Goal: Communication & Community: Answer question/provide support

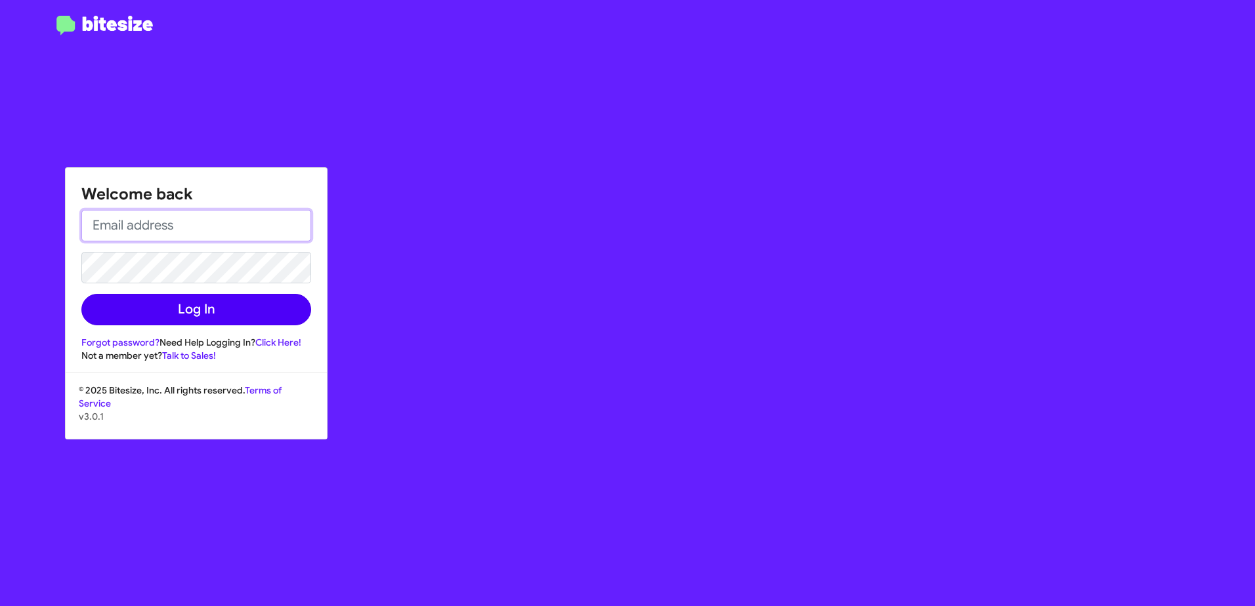
type input "obockey@vindevers.com"
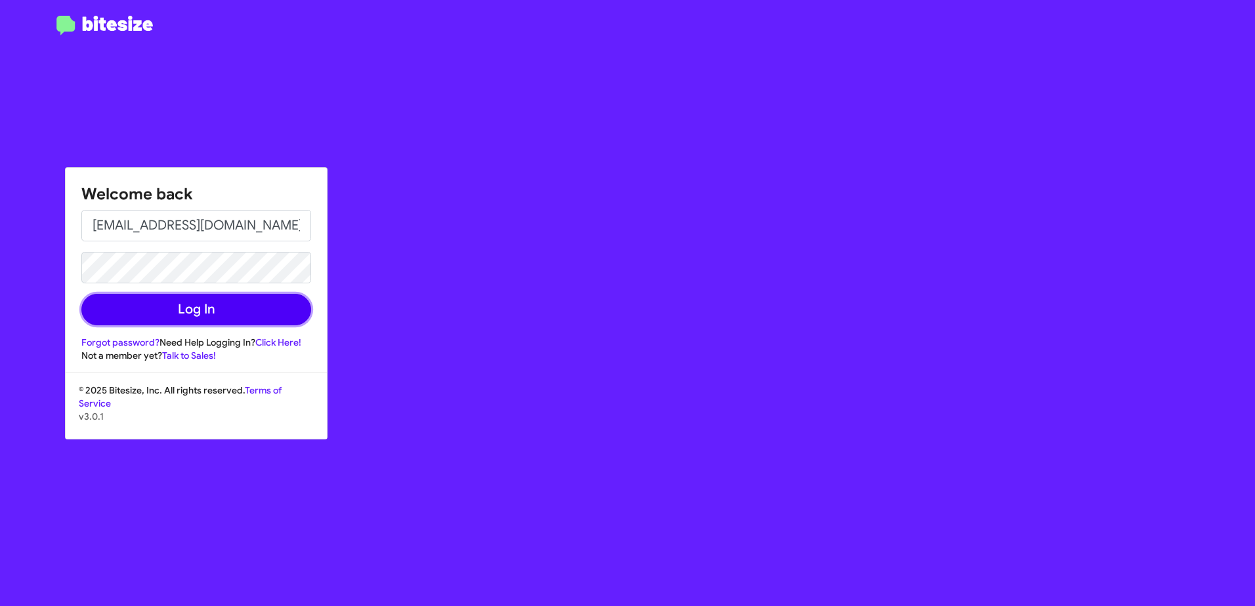
click at [162, 306] on button "Log In" at bounding box center [196, 309] width 230 height 31
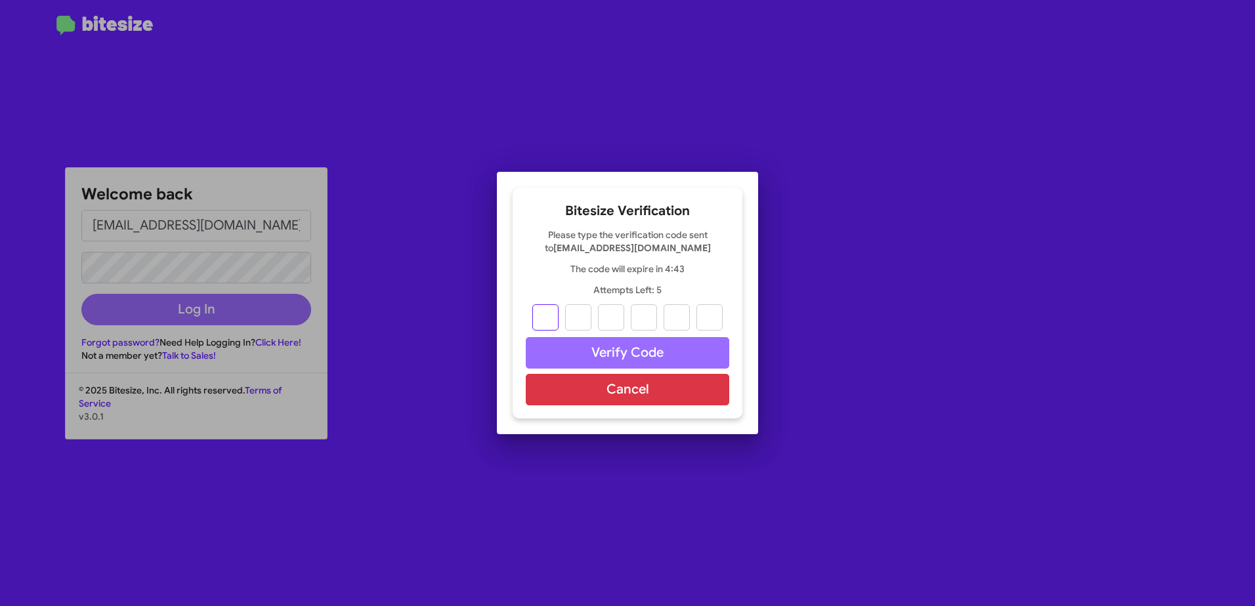
type input "8"
type input "3"
type input "1"
type input "0"
type input "3"
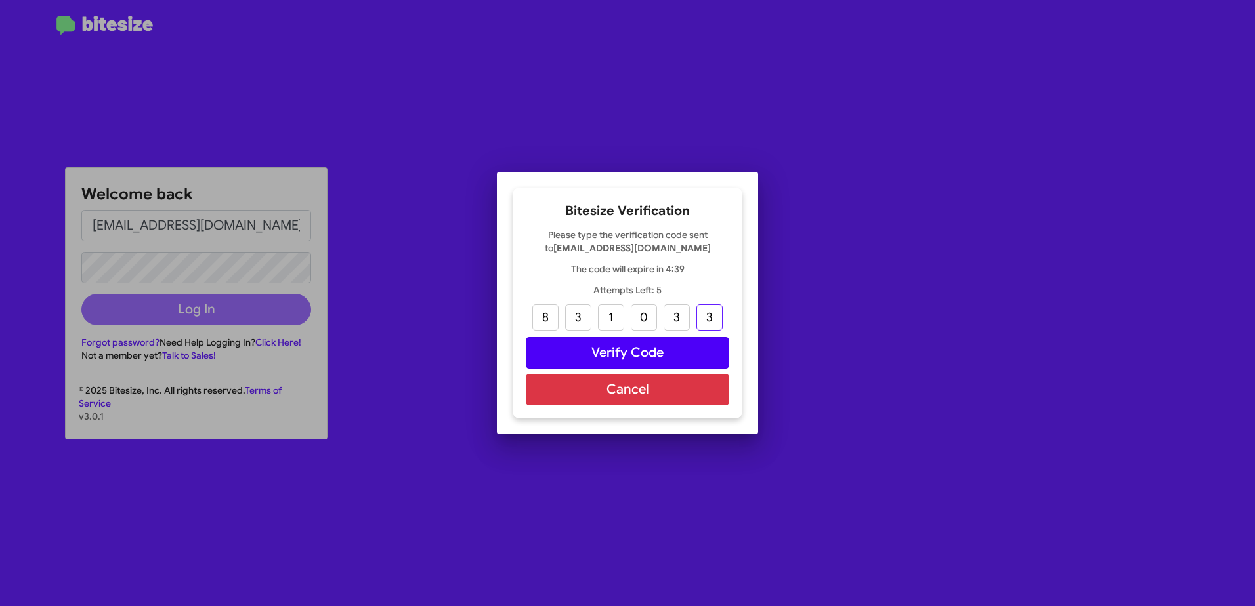
type input "3"
click at [584, 364] on button "Verify Code" at bounding box center [627, 352] width 203 height 31
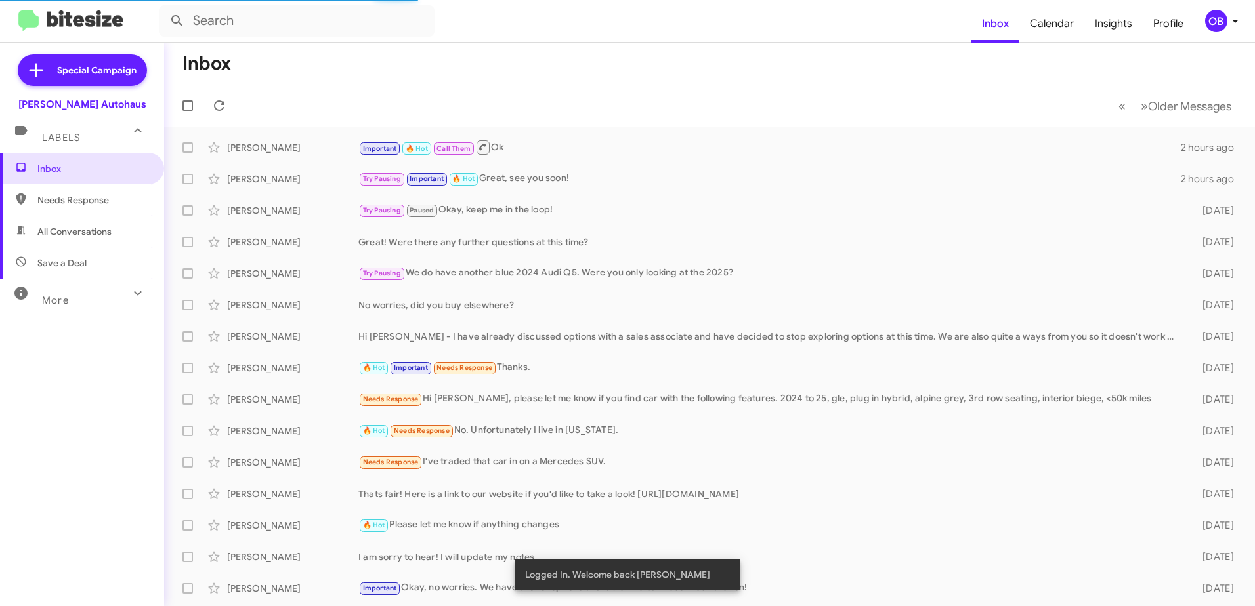
click at [125, 241] on span "All Conversations" at bounding box center [82, 231] width 164 height 31
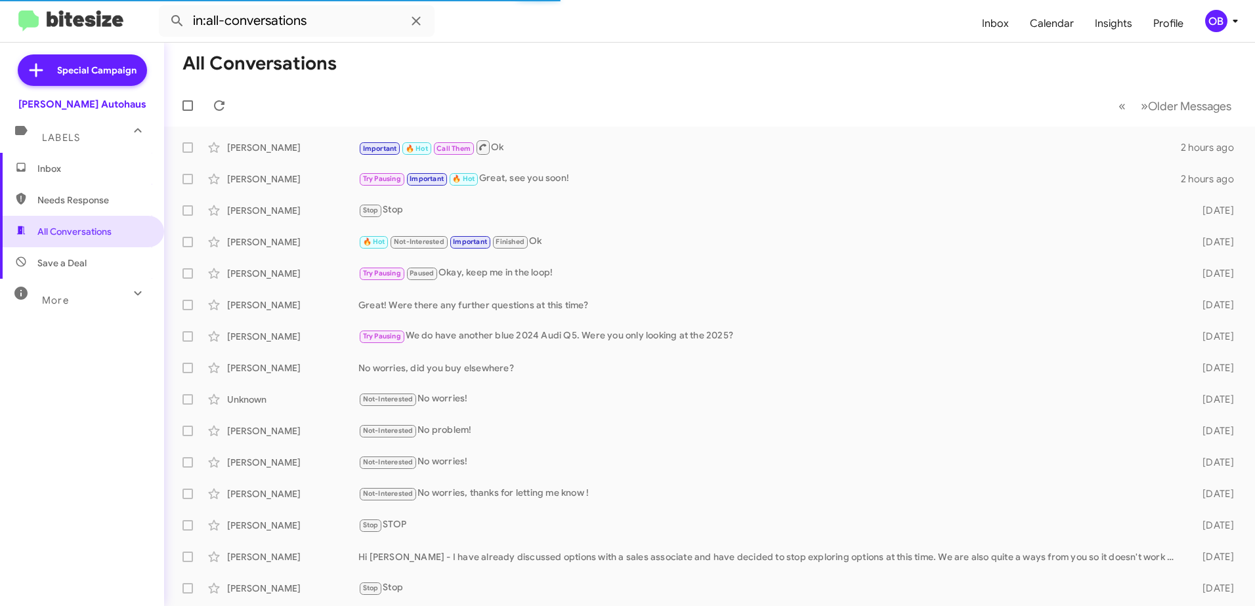
click at [96, 288] on div "More" at bounding box center [68, 295] width 117 height 24
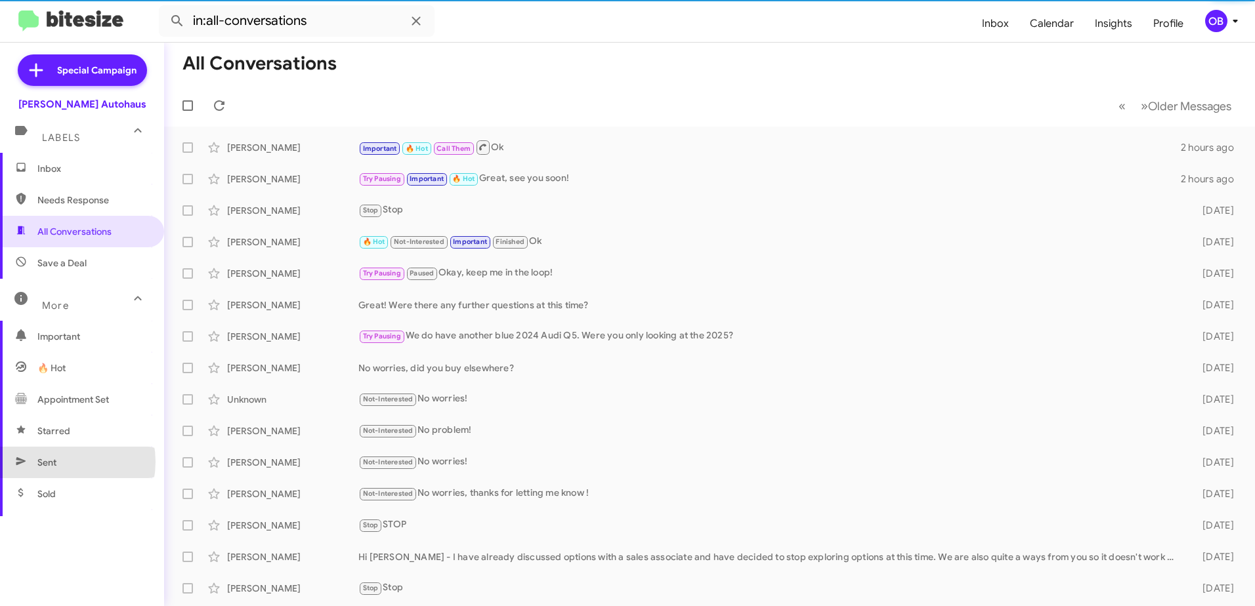
click at [55, 462] on span "Sent" at bounding box center [46, 462] width 19 height 13
type input "in:sent"
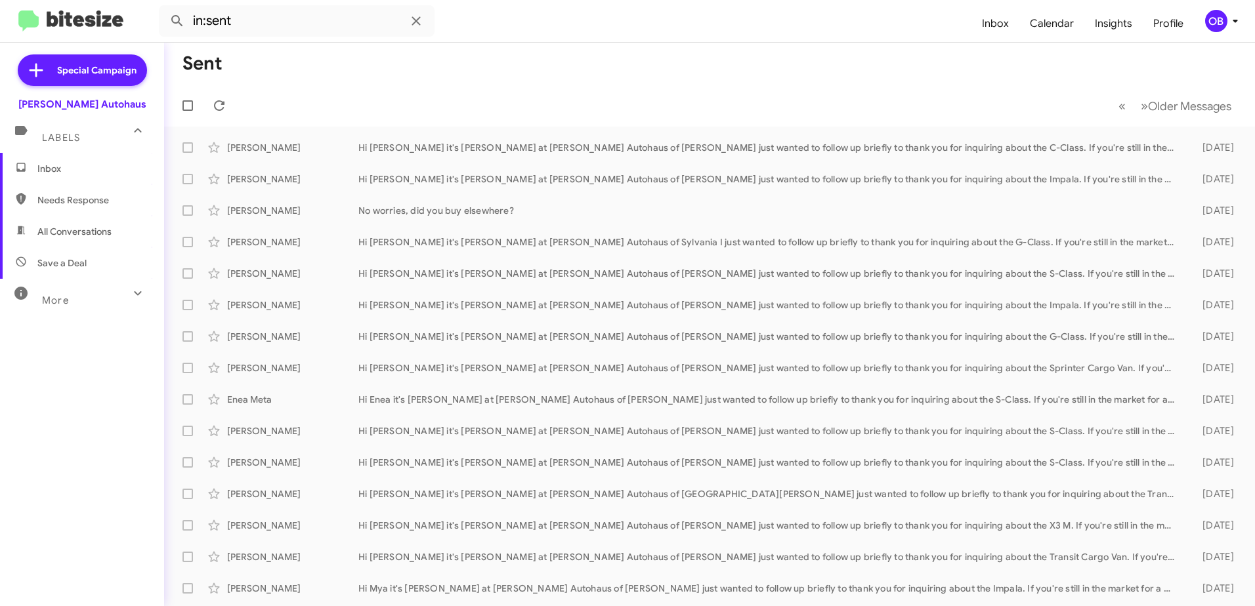
click at [71, 170] on span "Inbox" at bounding box center [93, 168] width 112 height 13
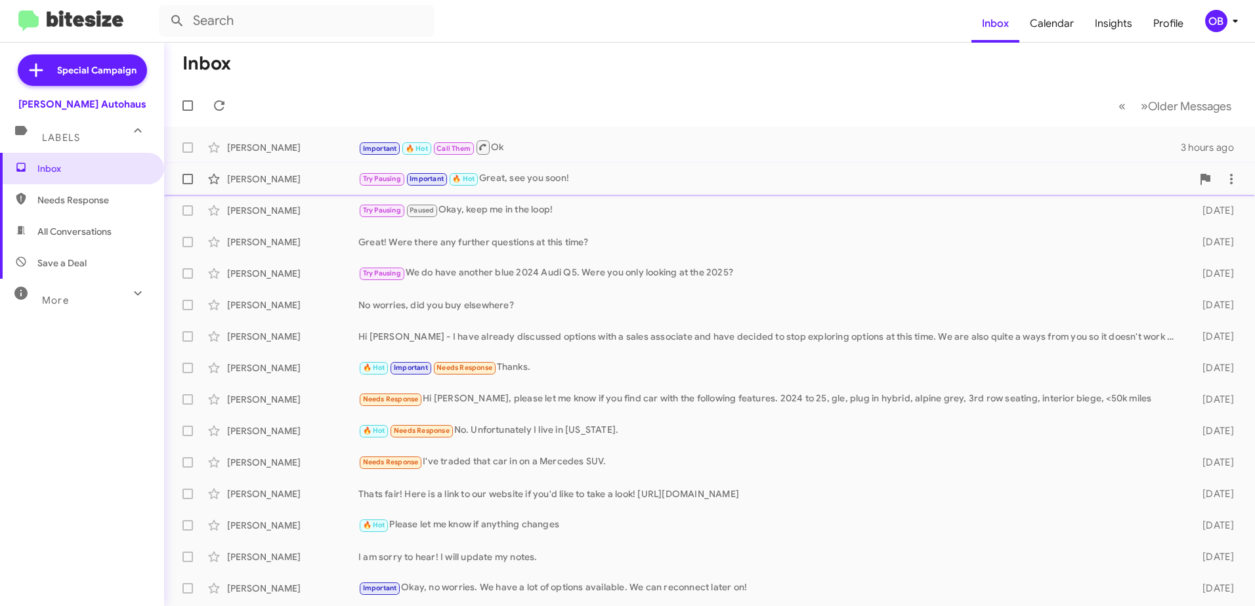
click at [499, 181] on div "Try Pausing Important 🔥 Hot Great, see you soon!" at bounding box center [774, 178] width 833 height 15
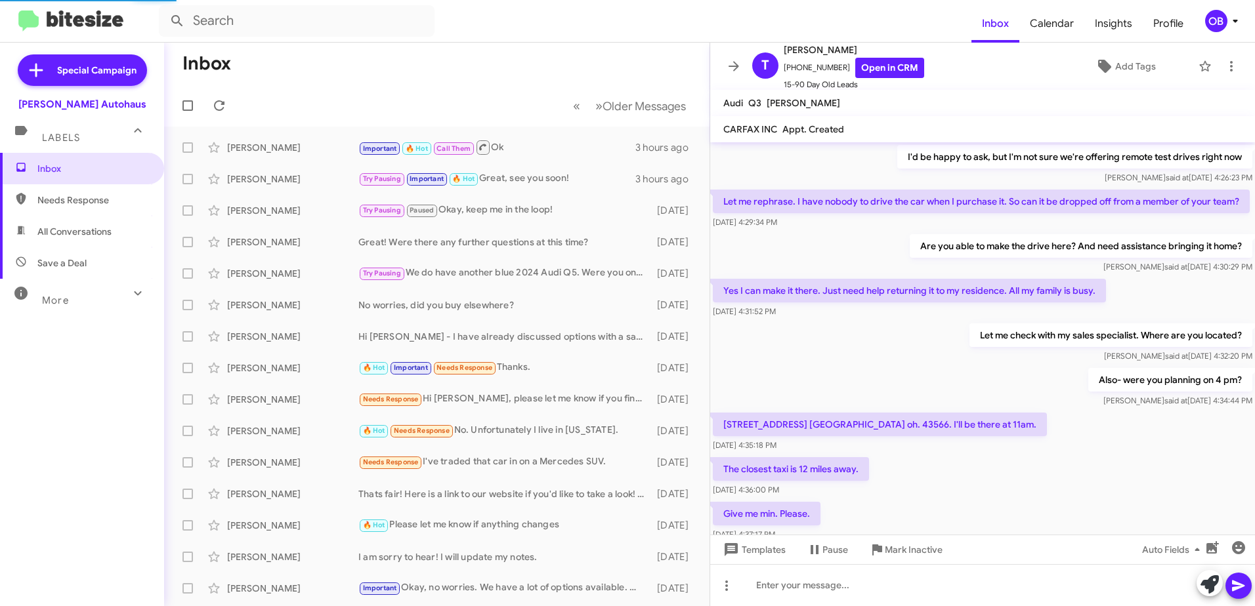
scroll to position [618, 0]
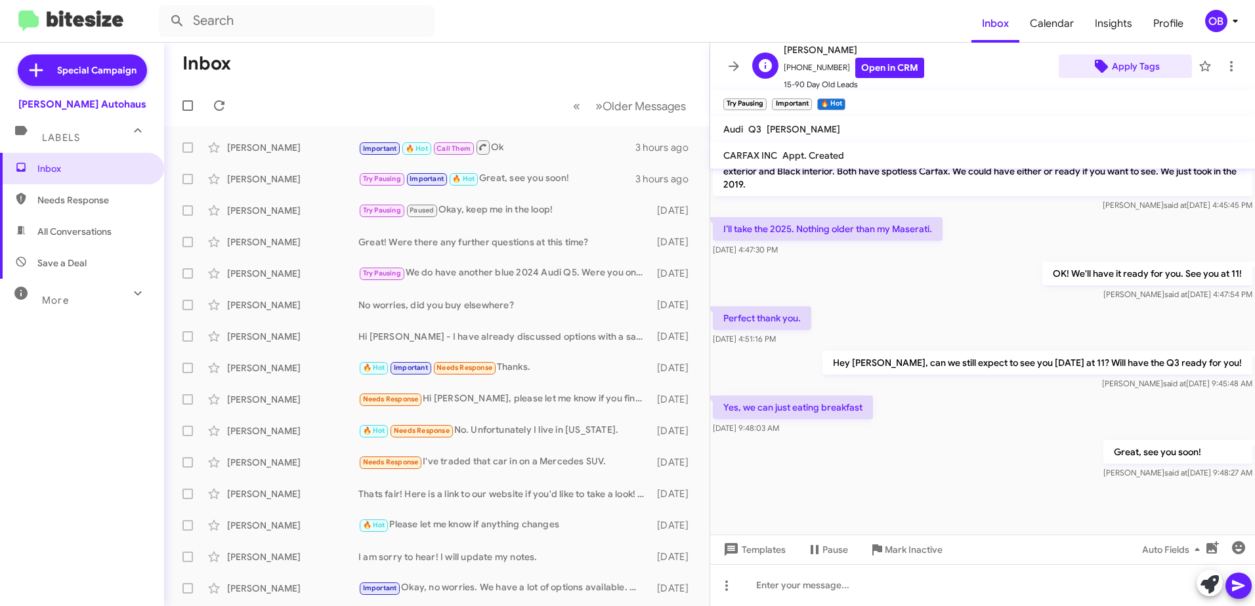
click at [1117, 75] on span "Apply Tags" at bounding box center [1136, 66] width 48 height 24
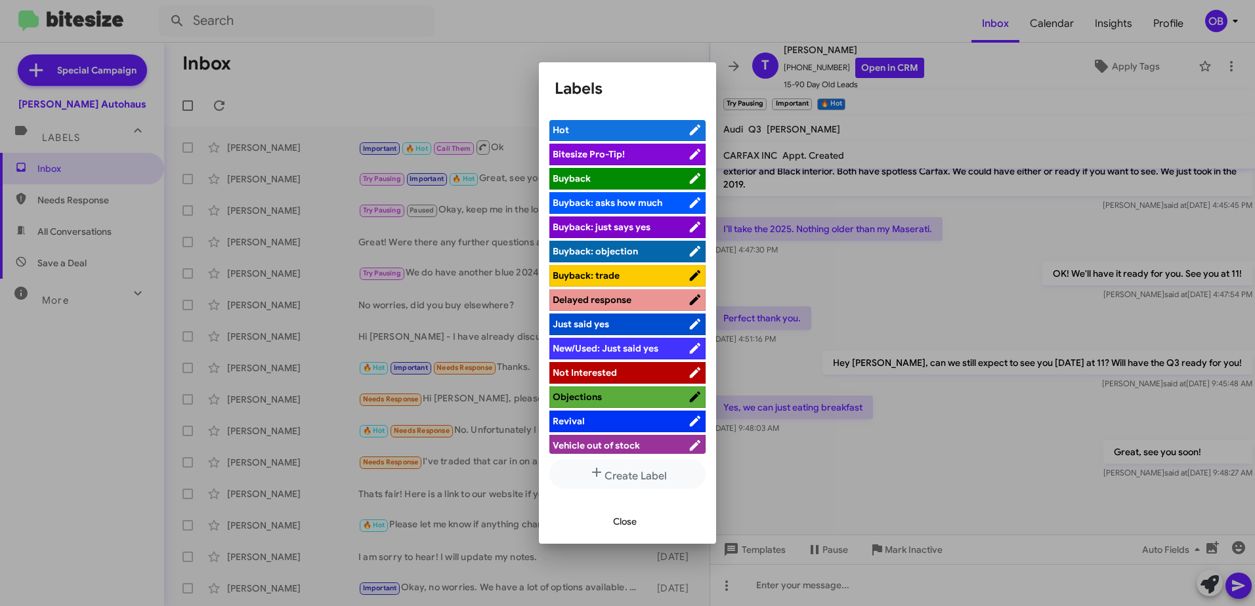
scroll to position [0, 0]
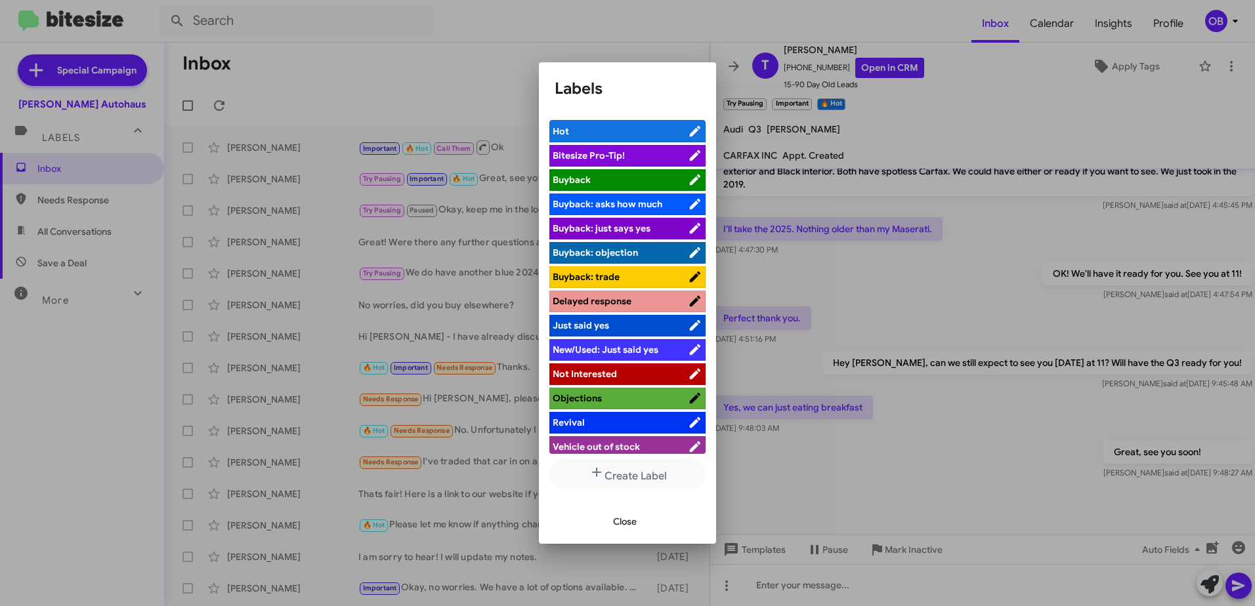
click at [620, 518] on span "Close" at bounding box center [625, 522] width 24 height 24
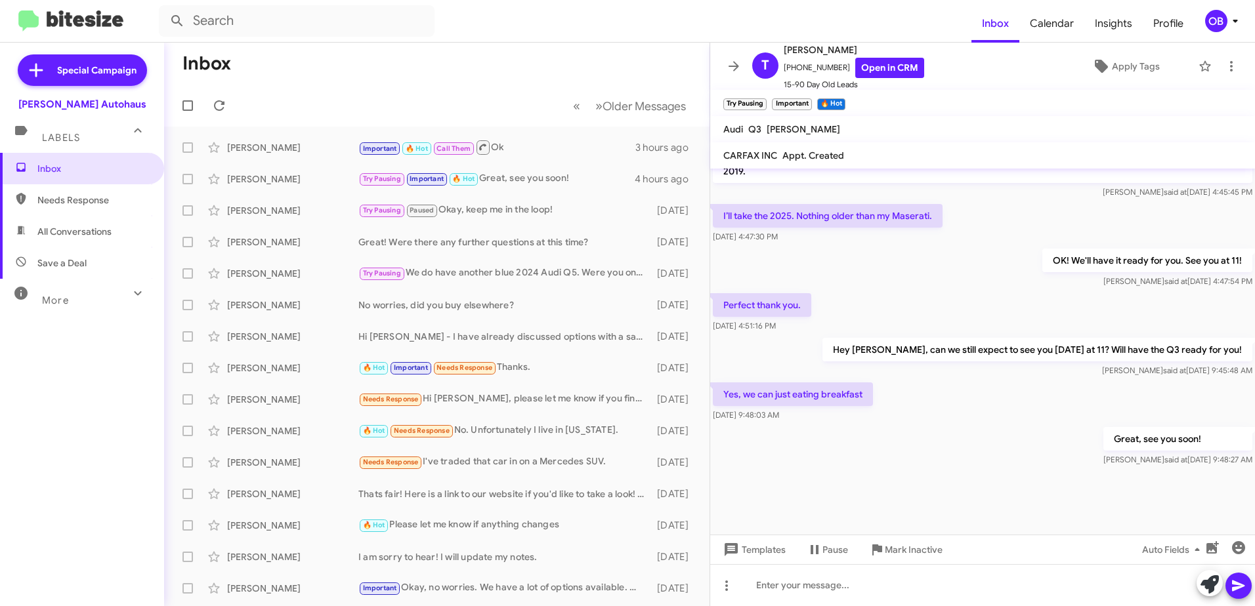
click at [56, 287] on div "More" at bounding box center [68, 295] width 117 height 24
click at [58, 464] on span "Sent" at bounding box center [82, 462] width 164 height 31
type input "in:sent"
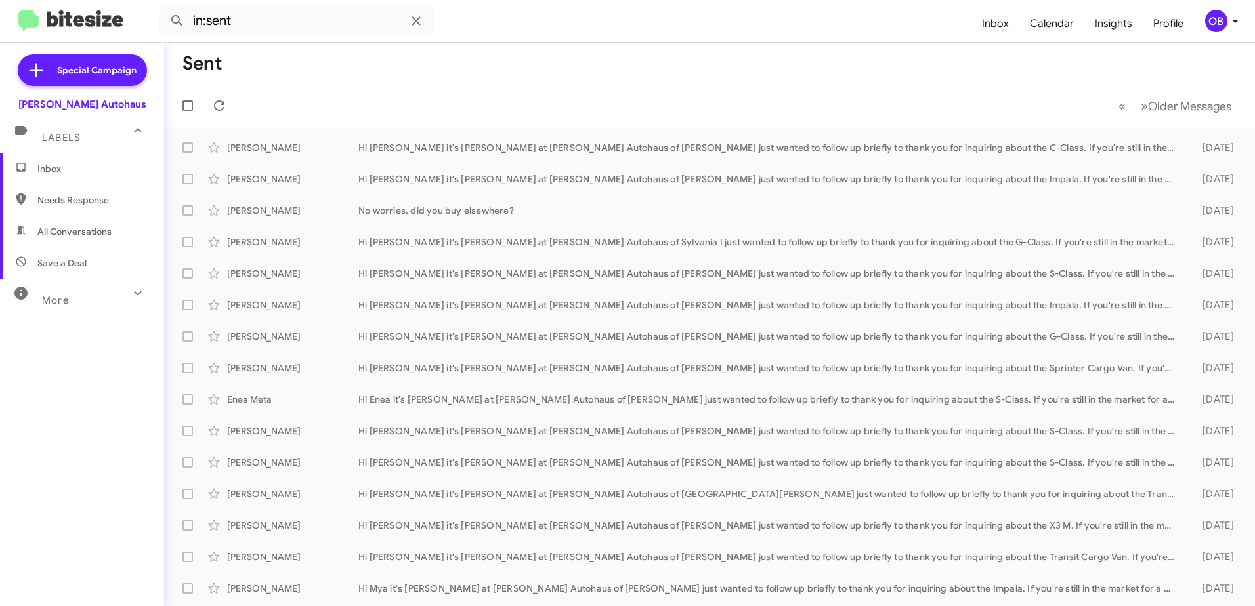
click at [73, 160] on span "Inbox" at bounding box center [82, 168] width 164 height 31
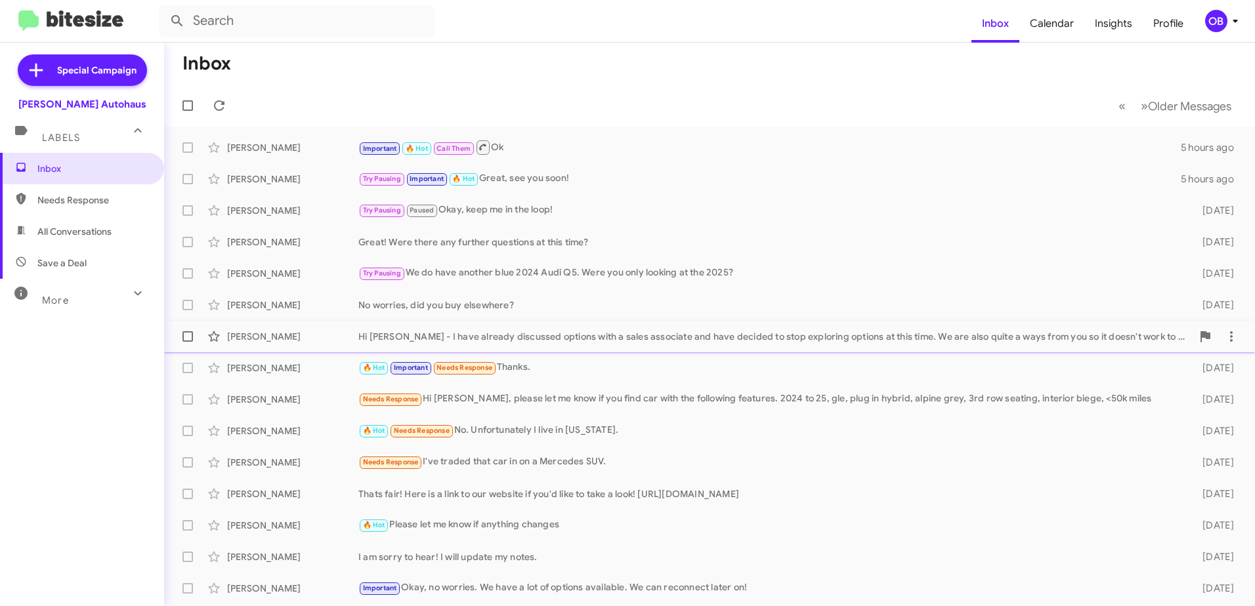
click at [459, 341] on div "Hi [PERSON_NAME] - I have already discussed options with a sales associate and …" at bounding box center [774, 336] width 833 height 13
